Goal: Information Seeking & Learning: Understand process/instructions

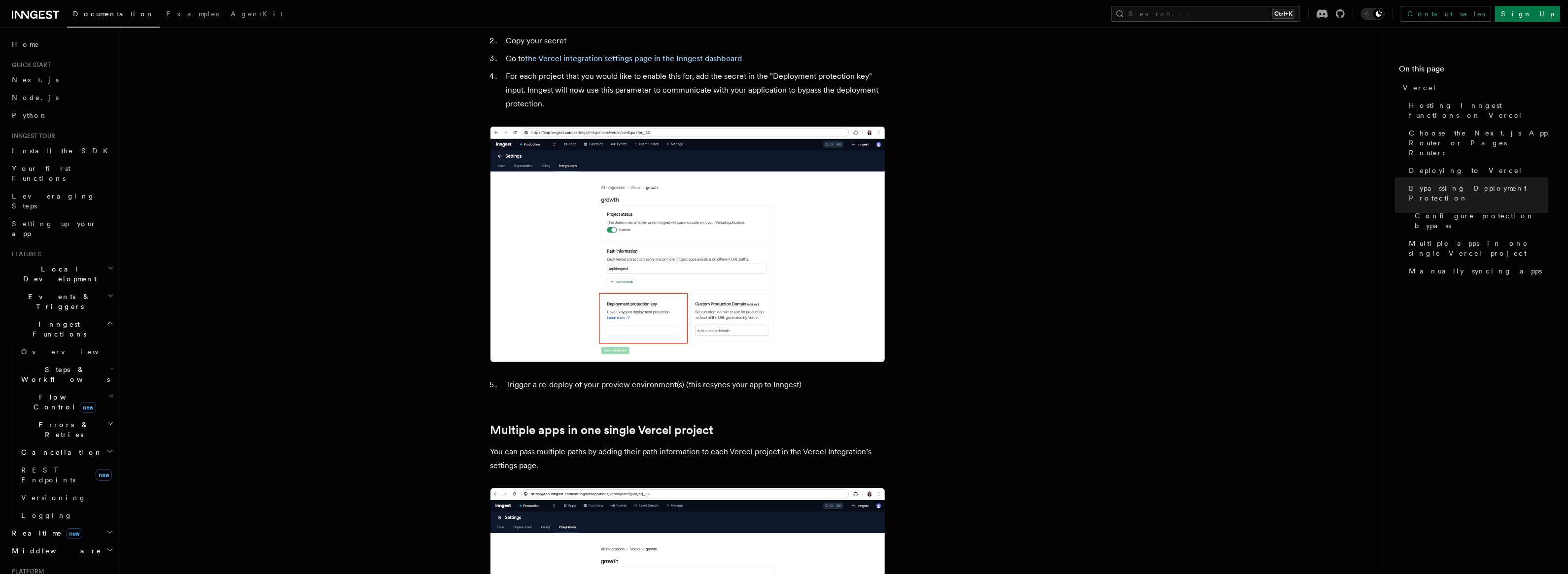
scroll to position [880, 0]
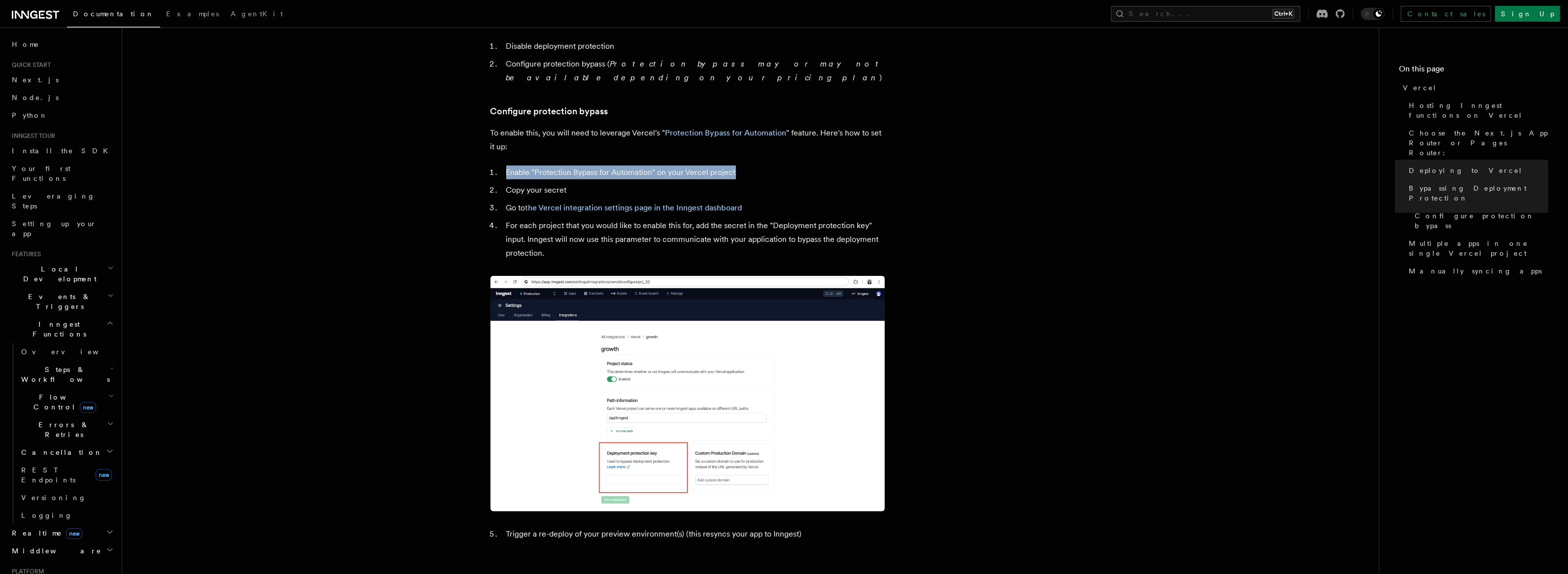
drag, startPoint x: 503, startPoint y: 143, endPoint x: 755, endPoint y: 137, distance: 252.1
click at [755, 137] on article "Platform Deployment Cloud Providers Setup Vercel Inngest enables you to host yo…" at bounding box center [751, 191] width 1225 height 2054
click at [690, 183] on li "Copy your secret" at bounding box center [694, 190] width 382 height 14
click at [542, 166] on li "Enable "Protection Bypass for Automation" on your Vercel project" at bounding box center [694, 172] width 382 height 14
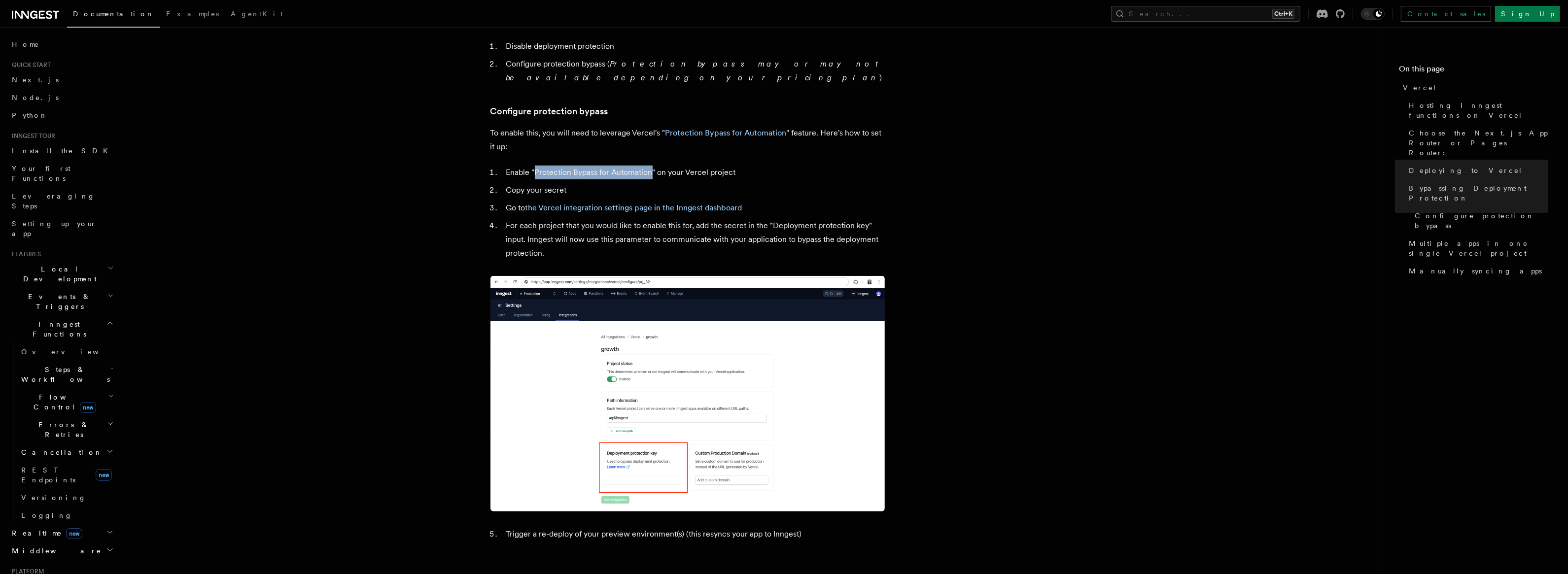
click at [628, 166] on li "Enable "Protection Bypass for Automation" on your Vercel project" at bounding box center [694, 172] width 382 height 14
copy li "Protection Bypass for Automation"
drag, startPoint x: 557, startPoint y: 163, endPoint x: 476, endPoint y: 161, distance: 81.0
click at [476, 161] on article "Platform Deployment Cloud Providers Setup Vercel Inngest enables you to host yo…" at bounding box center [751, 191] width 1225 height 2054
click at [573, 166] on li "Enable "Protection Bypass for Automation" on your Vercel project" at bounding box center [694, 172] width 382 height 14
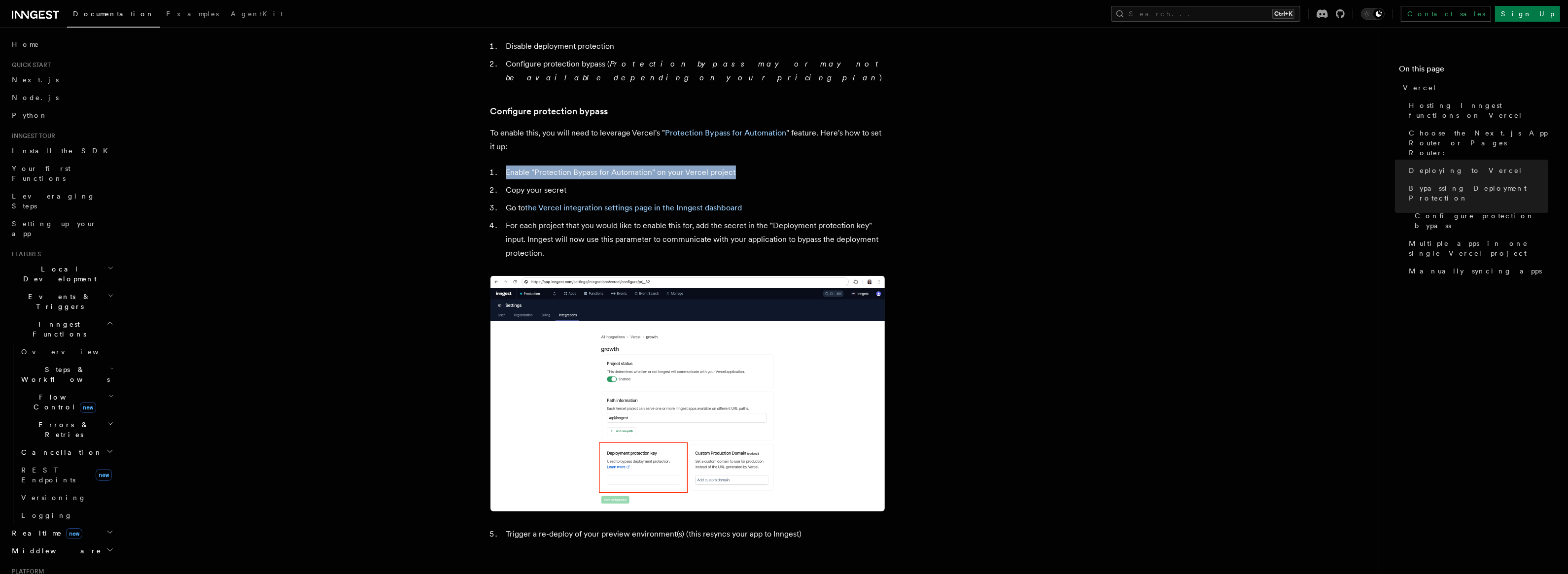
drag, startPoint x: 504, startPoint y: 142, endPoint x: 755, endPoint y: 141, distance: 251.0
click at [755, 166] on li "Enable "Protection Bypass for Automation" on your Vercel project" at bounding box center [694, 172] width 382 height 14
drag, startPoint x: 654, startPoint y: 131, endPoint x: 489, endPoint y: 80, distance: 172.7
click at [654, 131] on article "Platform Deployment Cloud Providers Setup Vercel Inngest enables you to host yo…" at bounding box center [751, 191] width 1225 height 2054
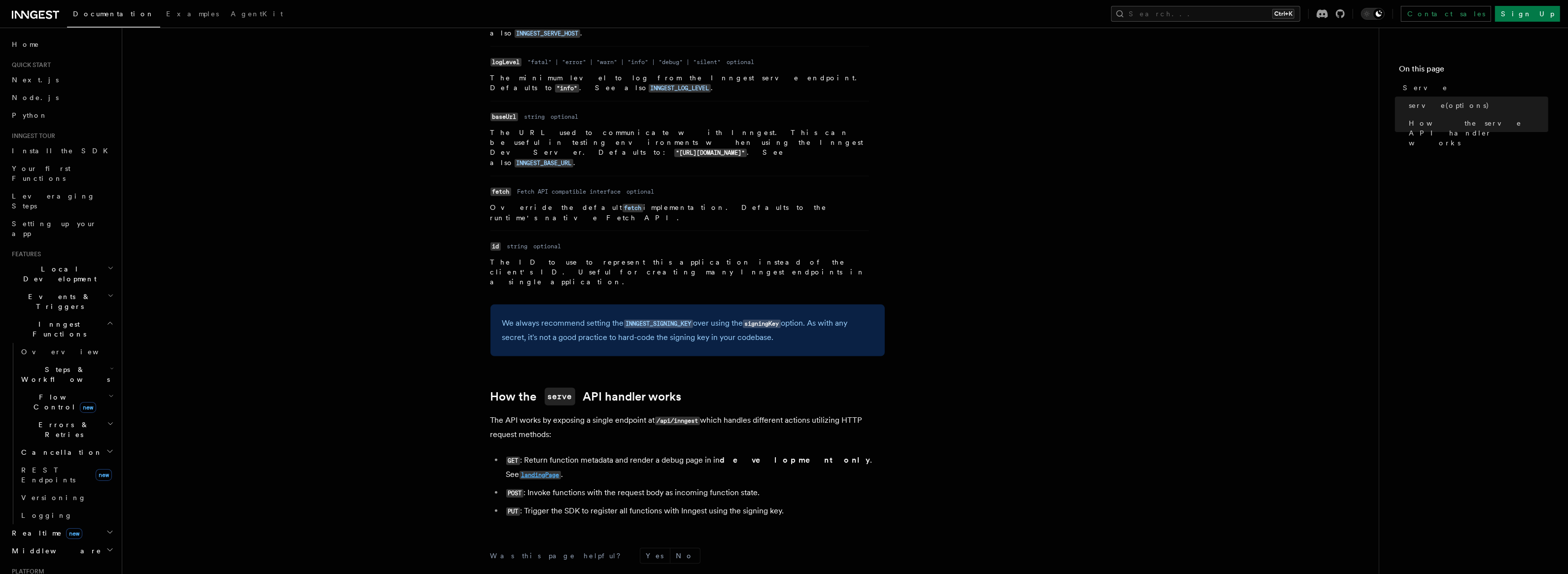
click at [561, 471] on code "landingPage" at bounding box center [541, 475] width 41 height 9
